Goal: Check status: Check status

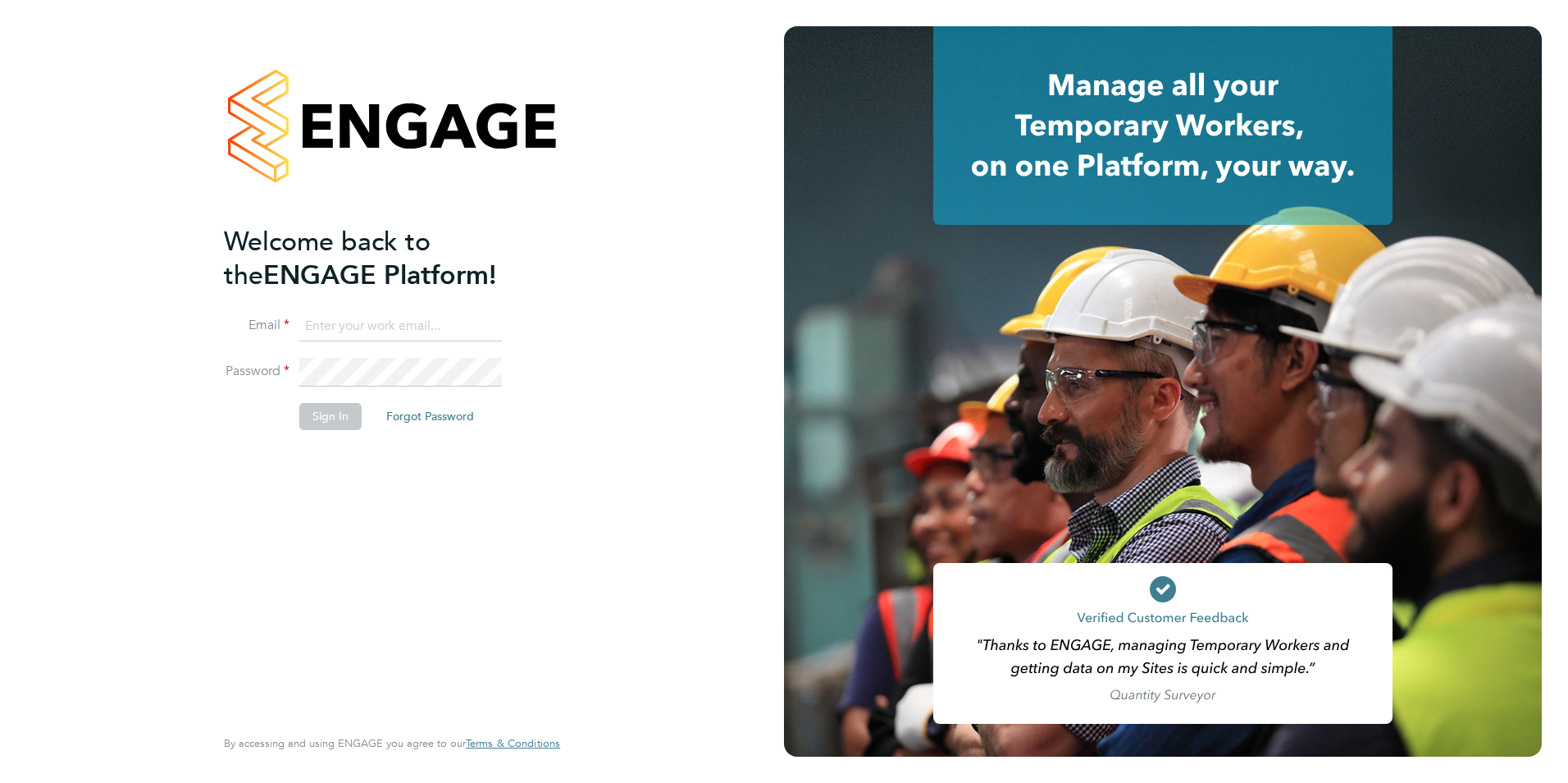
type input "rachel@tradelinerecruitment.co.uk"
click at [343, 418] on button "Sign In" at bounding box center [330, 416] width 62 height 26
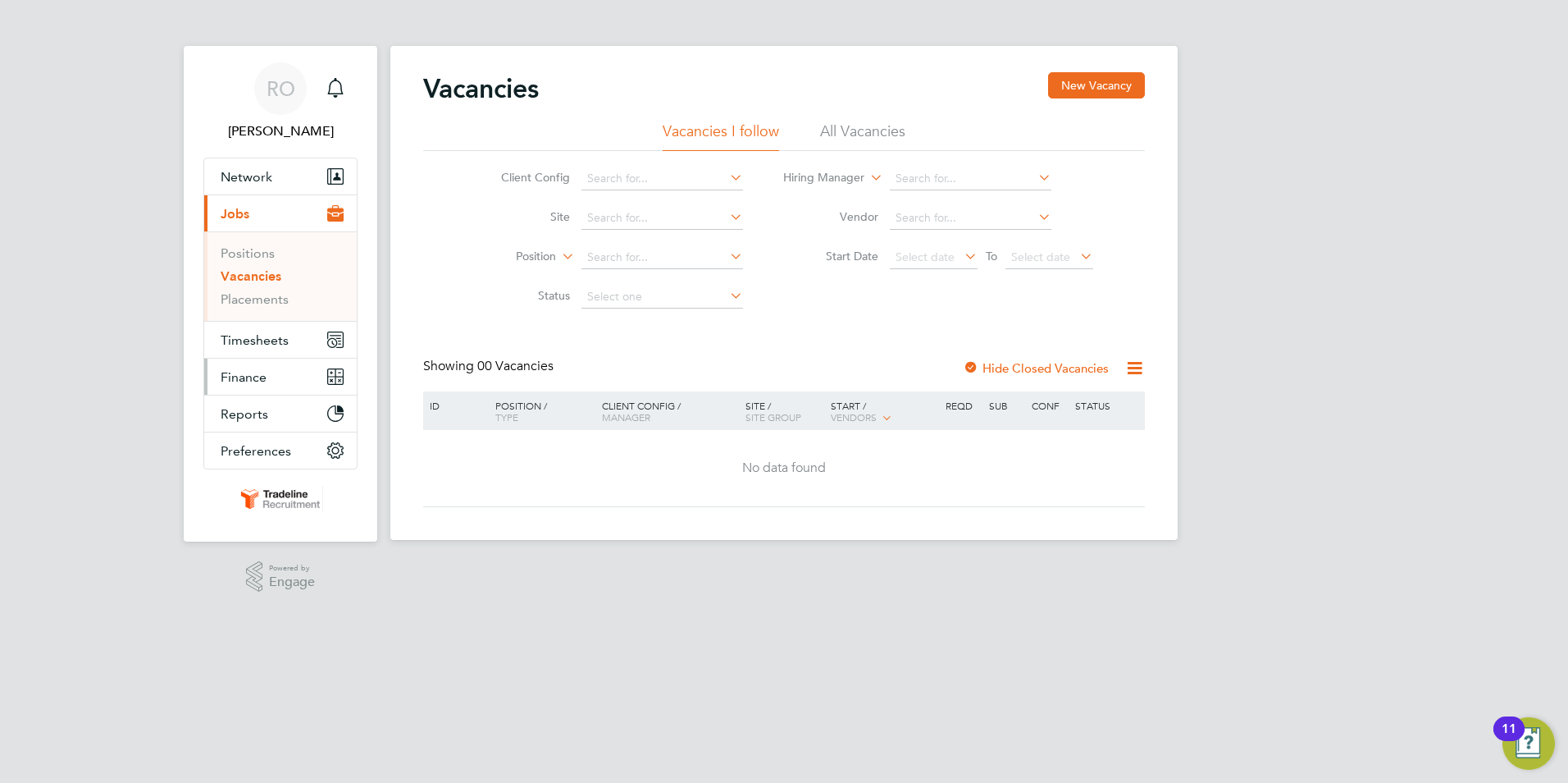
click at [261, 380] on span "Finance" at bounding box center [244, 378] width 46 height 16
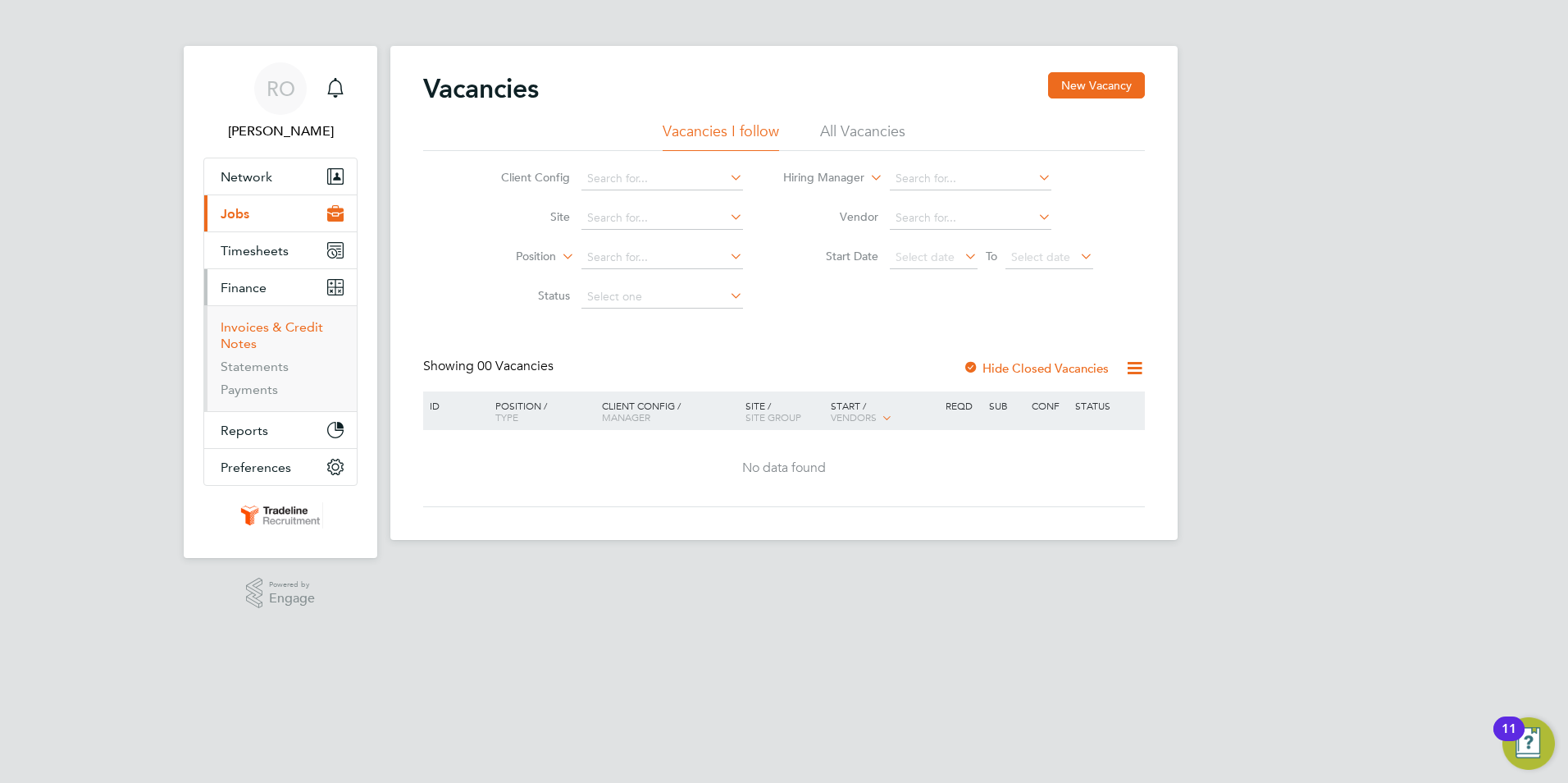
click at [288, 332] on link "Invoices & Credit Notes" at bounding box center [271, 335] width 102 height 32
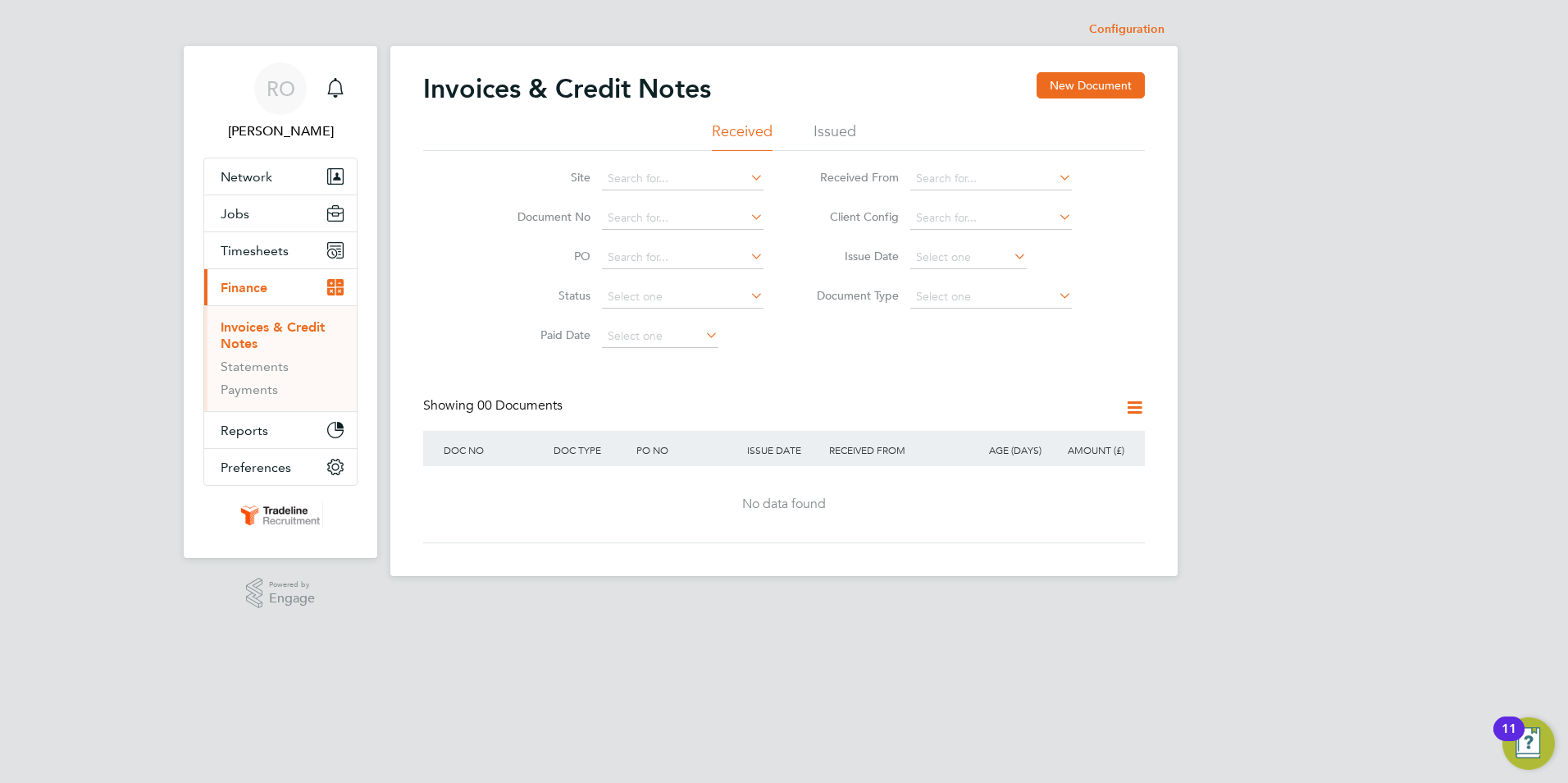
click at [833, 126] on li "Issued" at bounding box center [834, 137] width 43 height 30
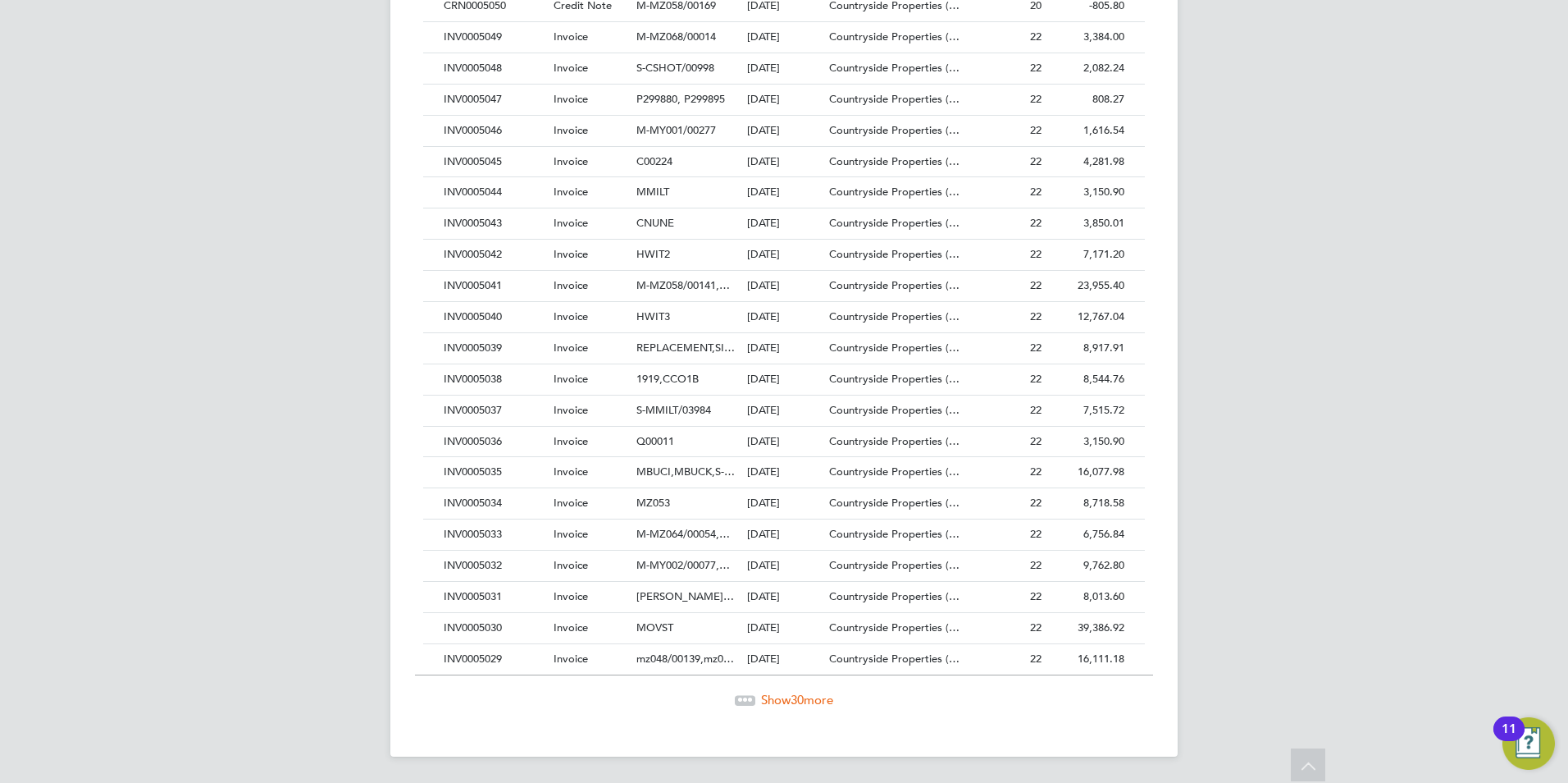
click at [778, 698] on span "Show 30 more" at bounding box center [796, 700] width 72 height 16
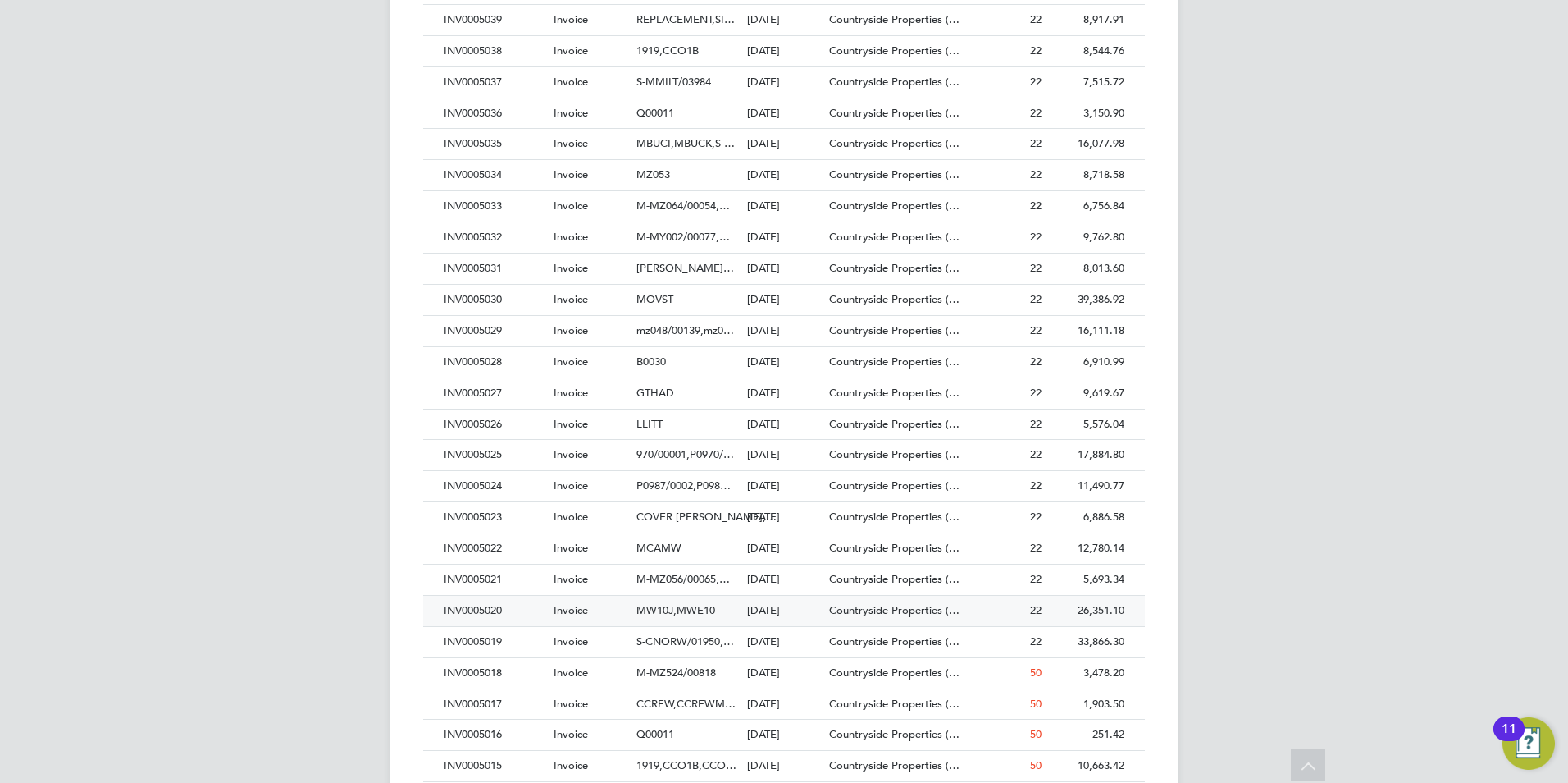
click at [677, 607] on span "MW10J,MWE10" at bounding box center [675, 611] width 78 height 14
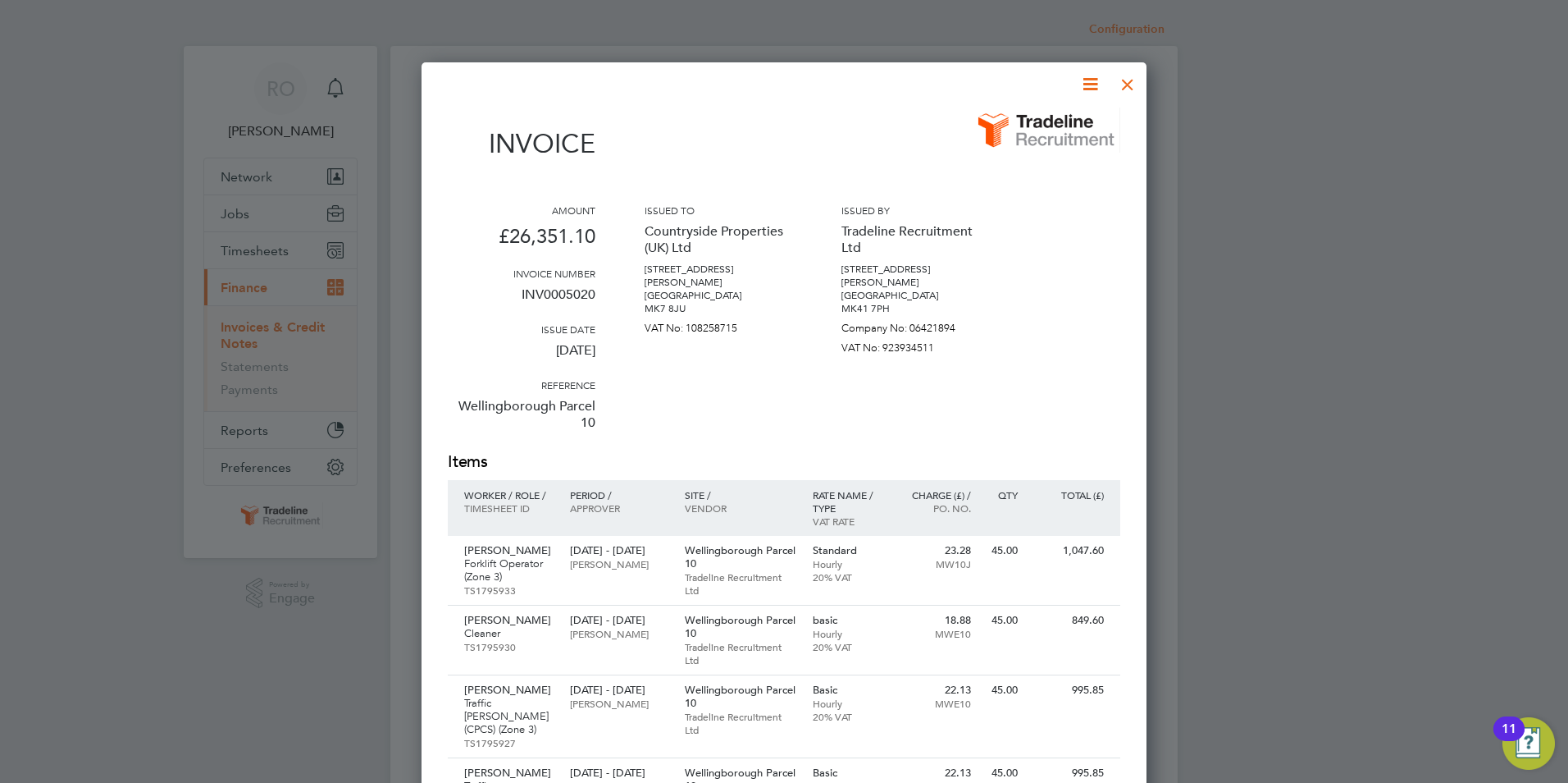
click at [1129, 88] on div at bounding box center [1128, 80] width 30 height 30
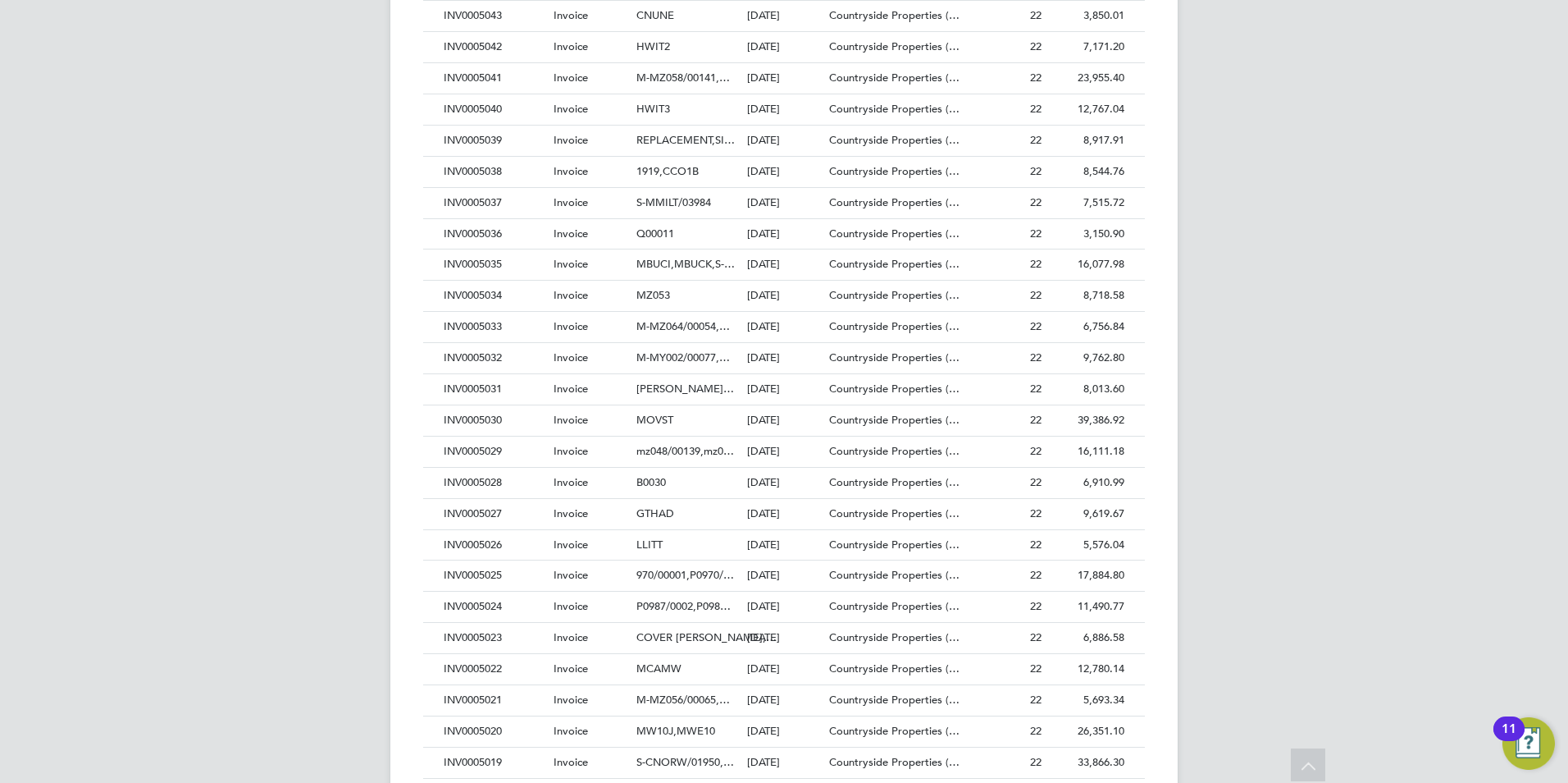
scroll to position [1066, 0]
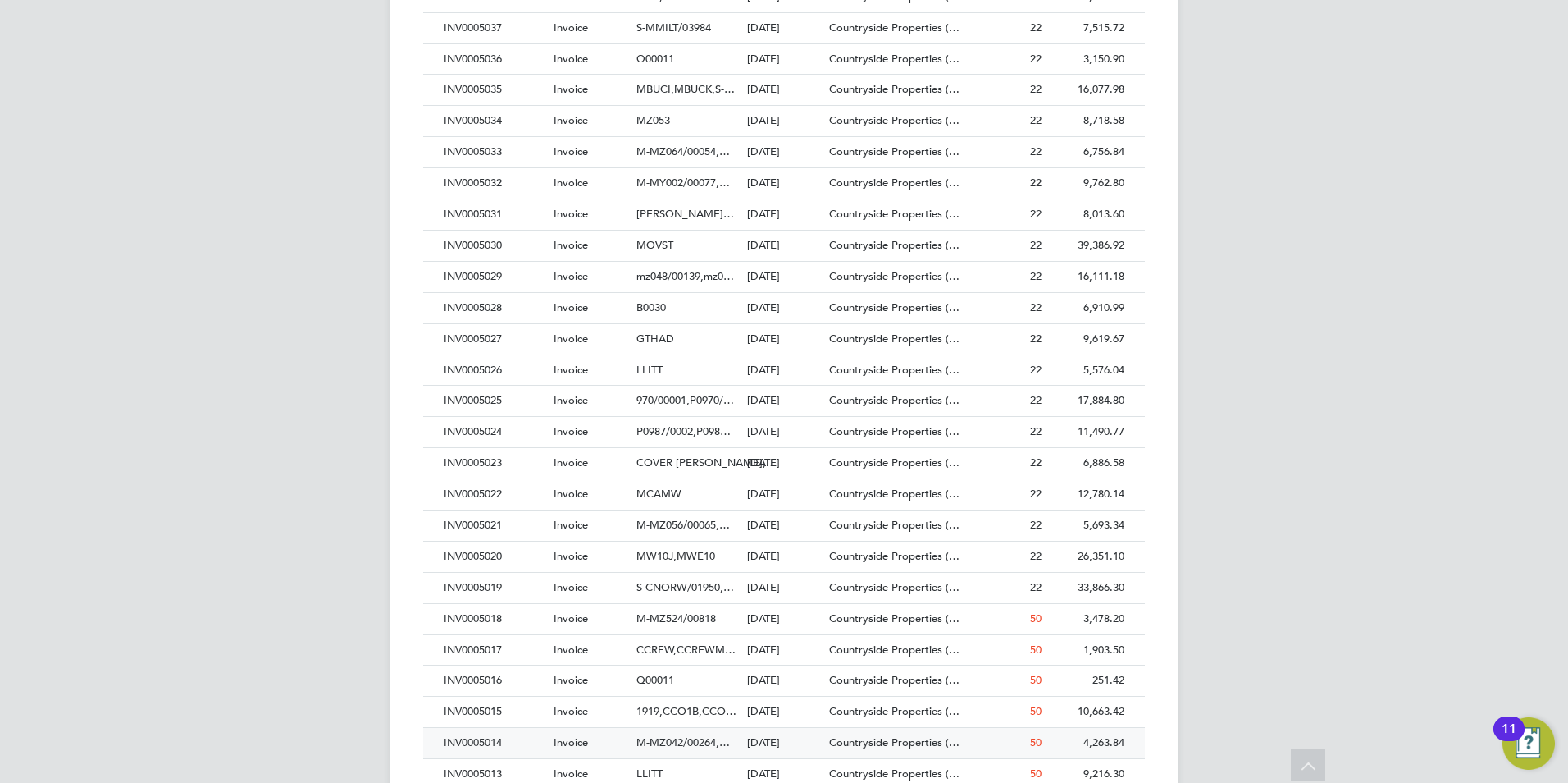
click at [674, 738] on span "M-MZ042/00264,…" at bounding box center [682, 742] width 93 height 14
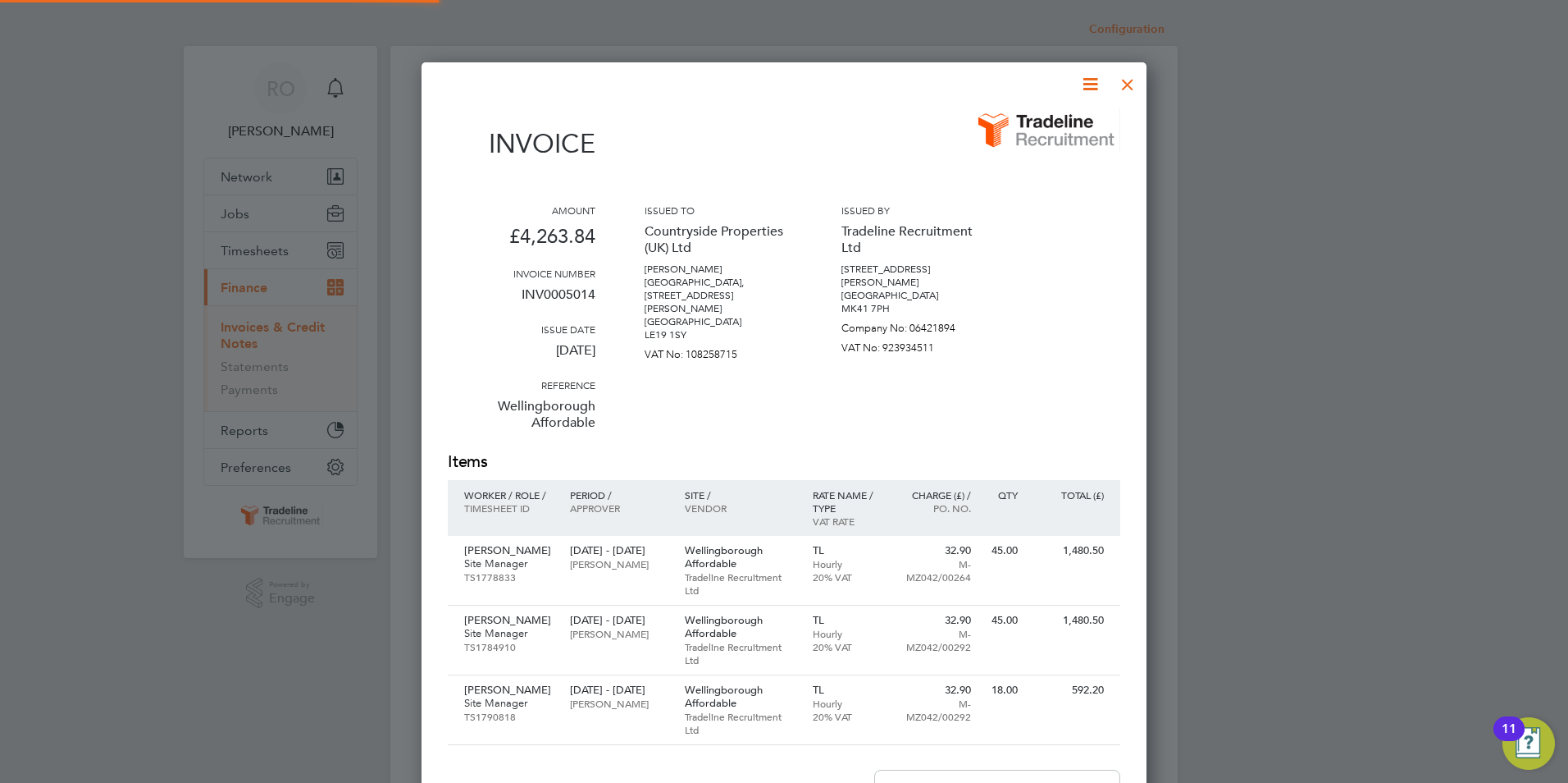
scroll to position [1024, 726]
click at [1135, 81] on div at bounding box center [1128, 80] width 30 height 30
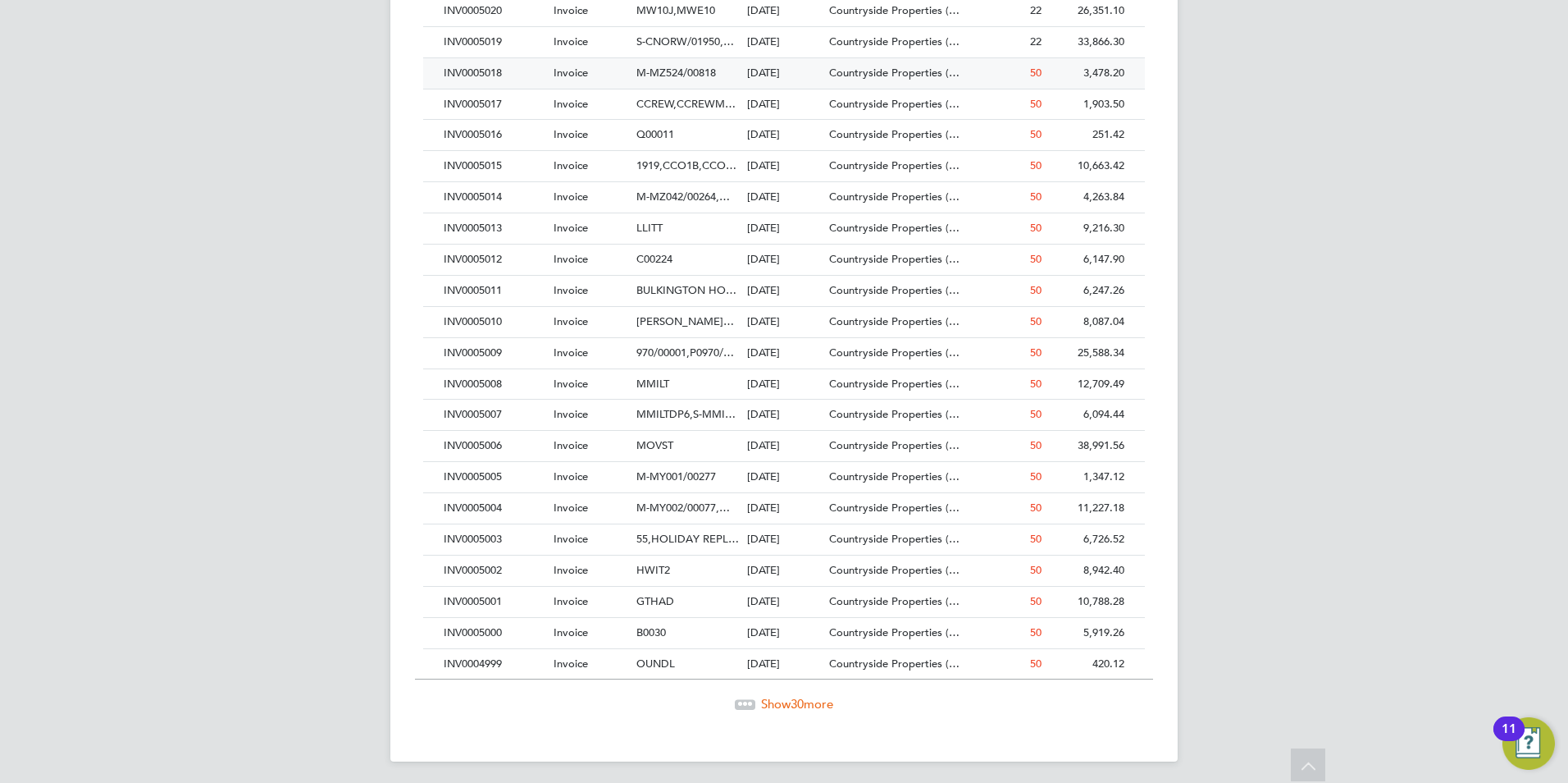
scroll to position [1618, 0]
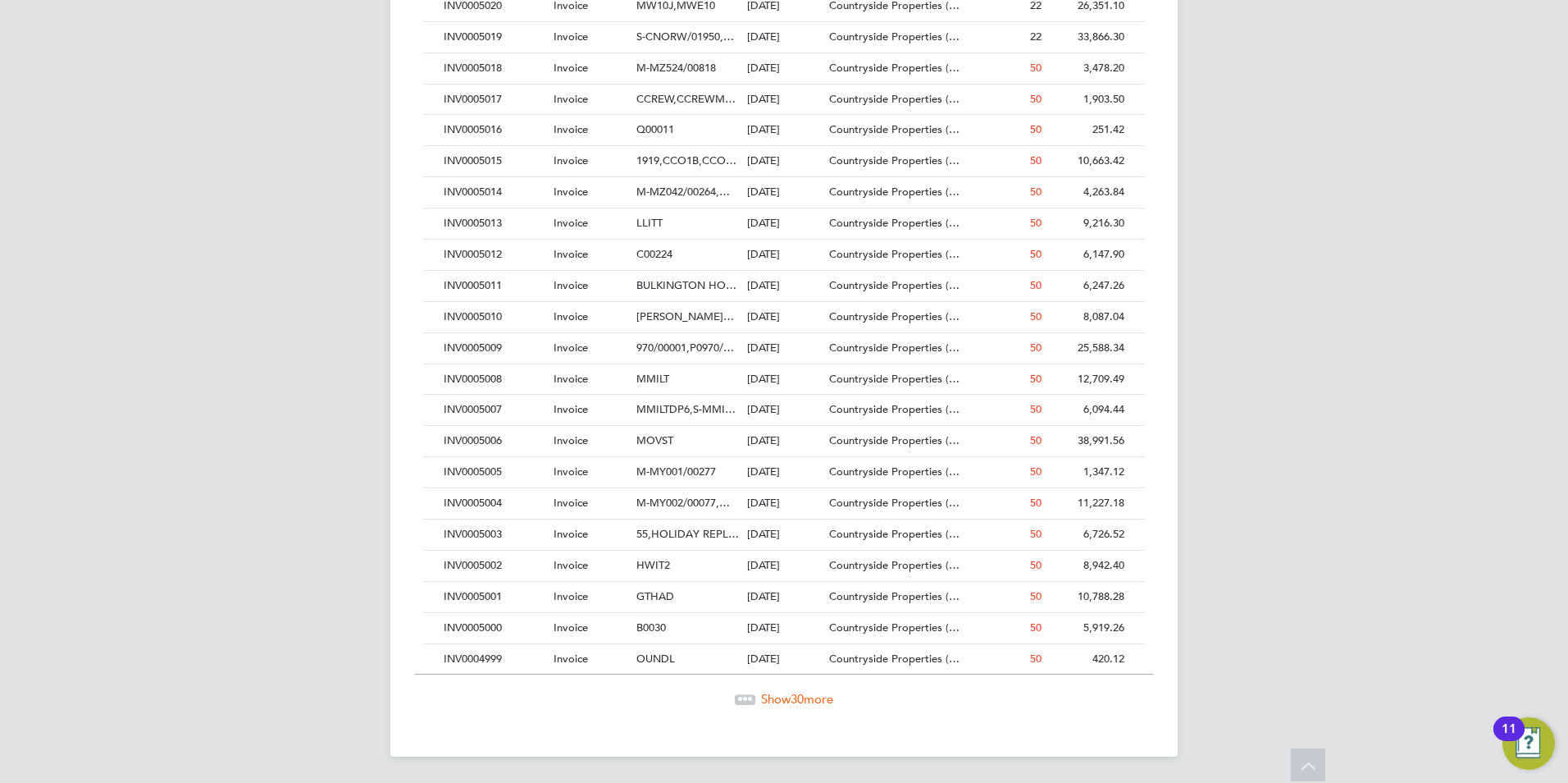
click at [789, 703] on span "Show 30 more" at bounding box center [796, 699] width 72 height 16
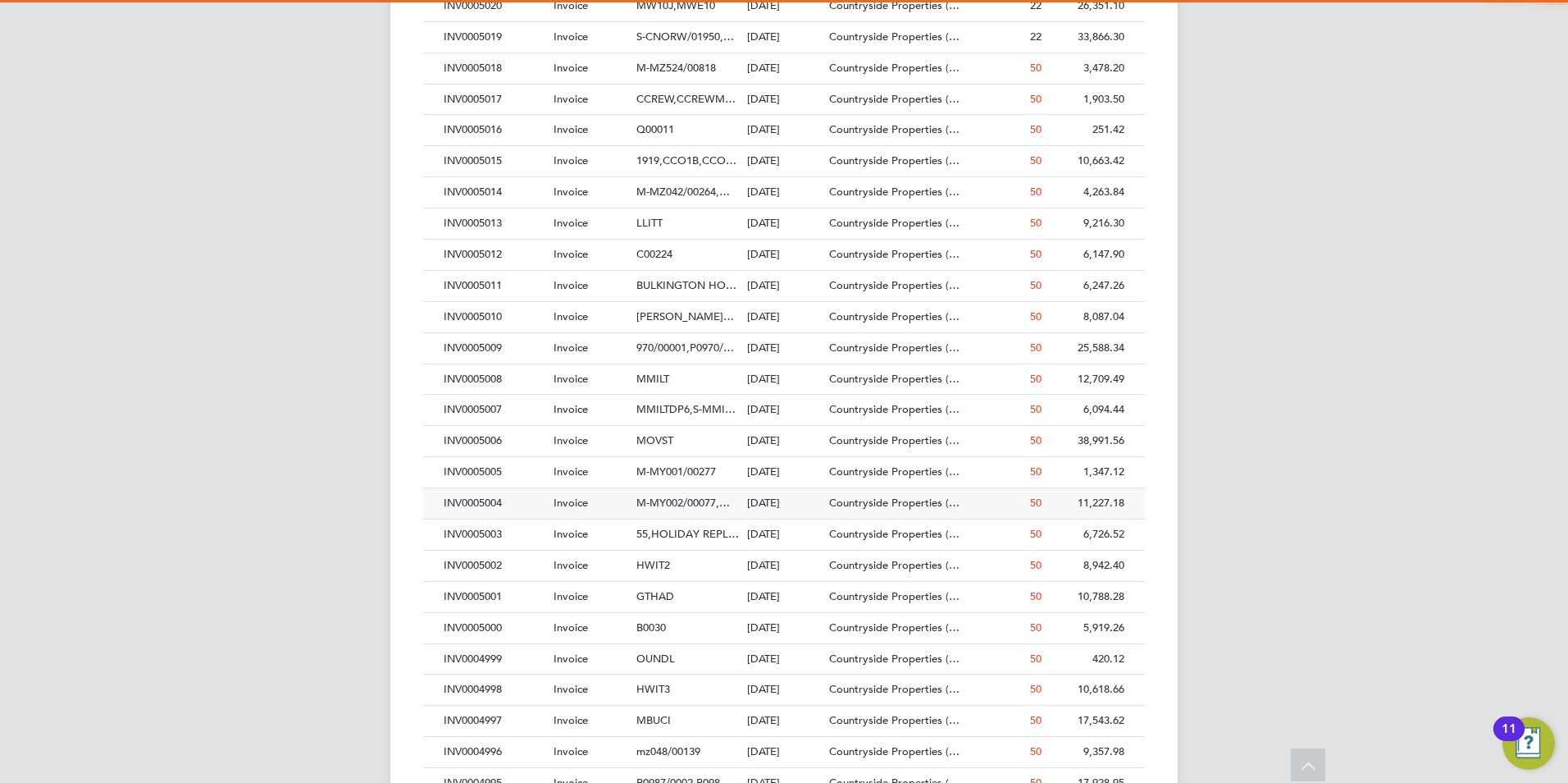
scroll to position [31, 112]
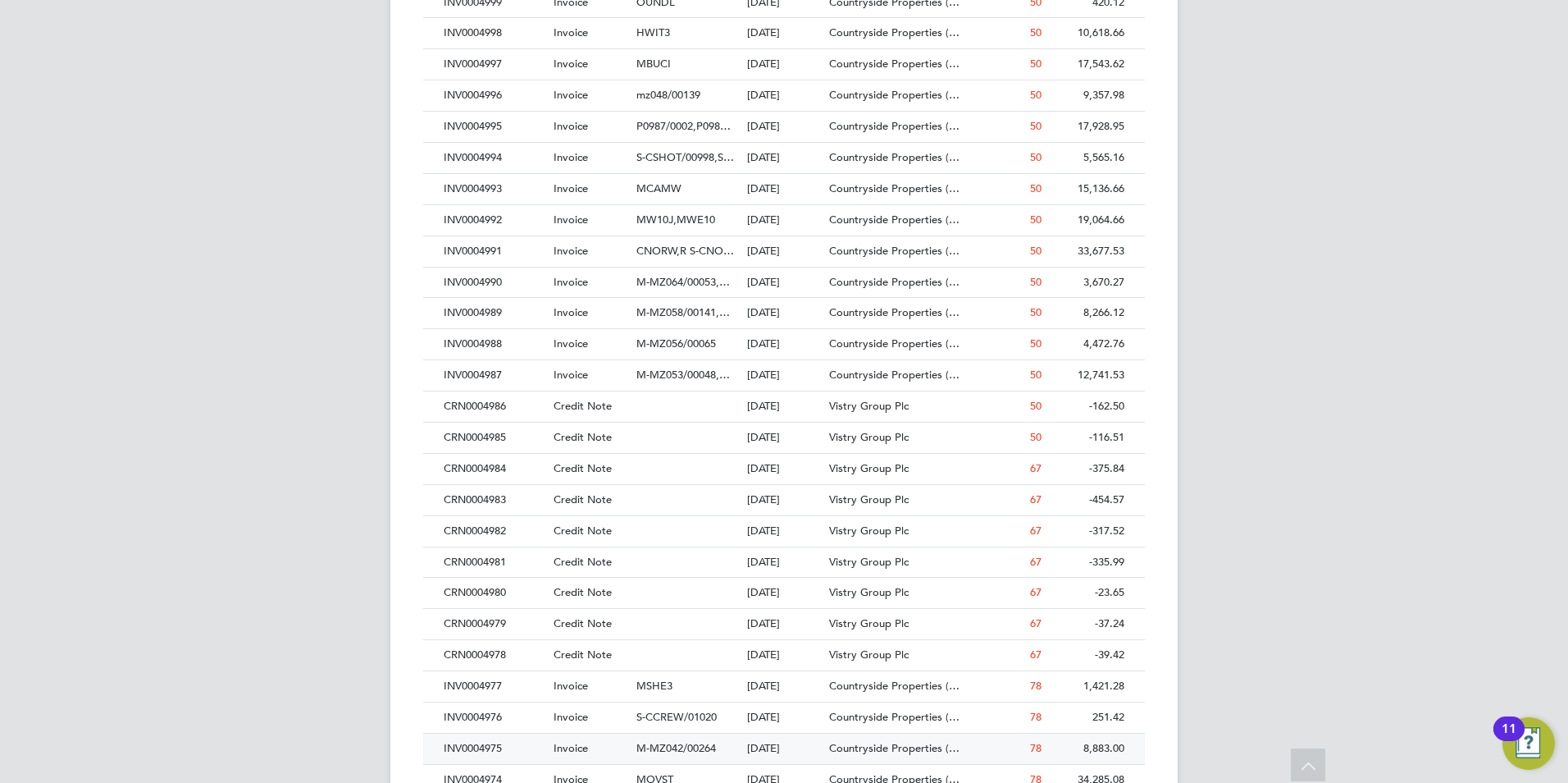
click at [861, 746] on span "Countryside Properties (…" at bounding box center [894, 748] width 131 height 14
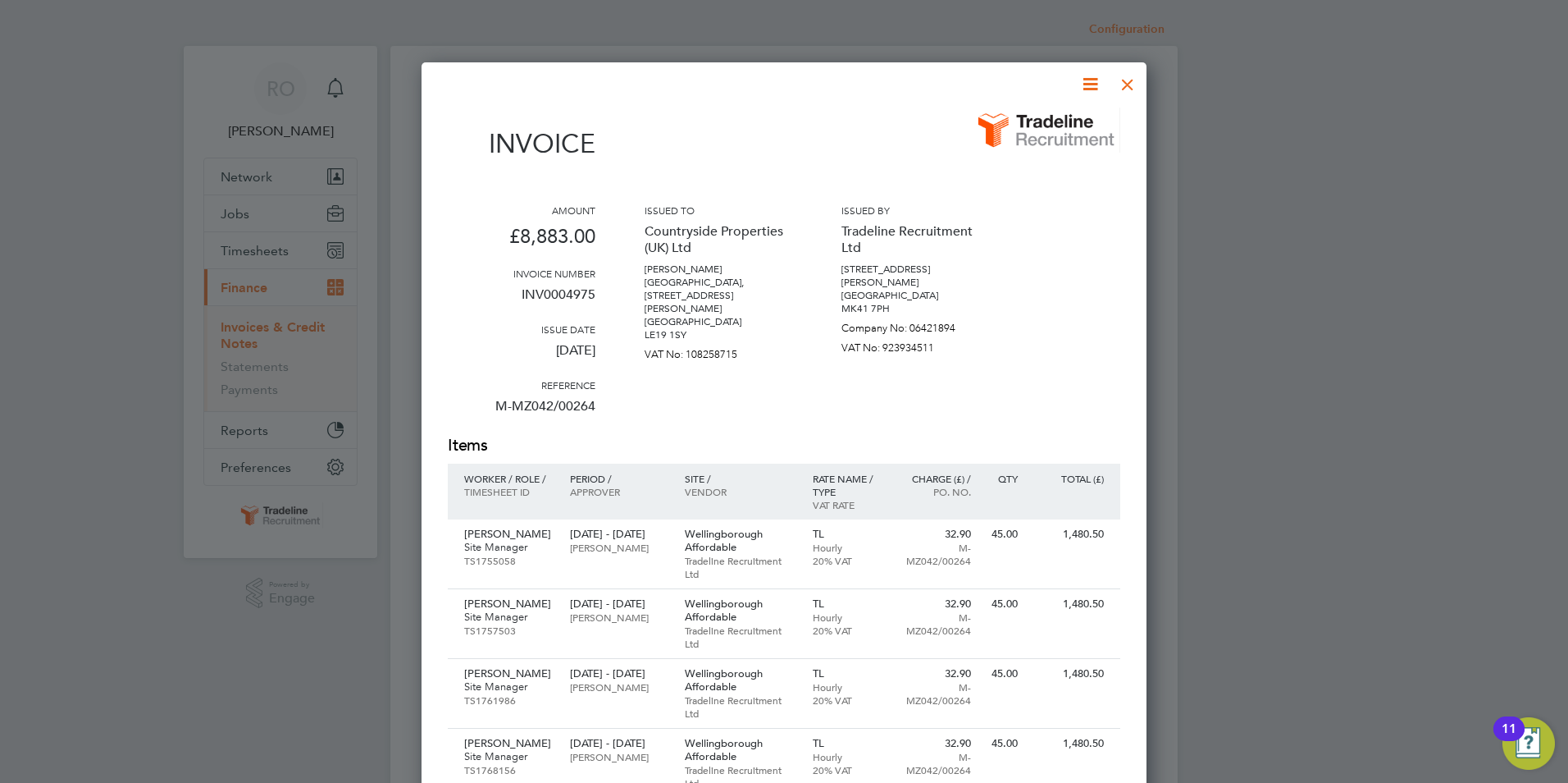
click at [1129, 83] on div at bounding box center [1128, 80] width 30 height 30
